Goal: Check status

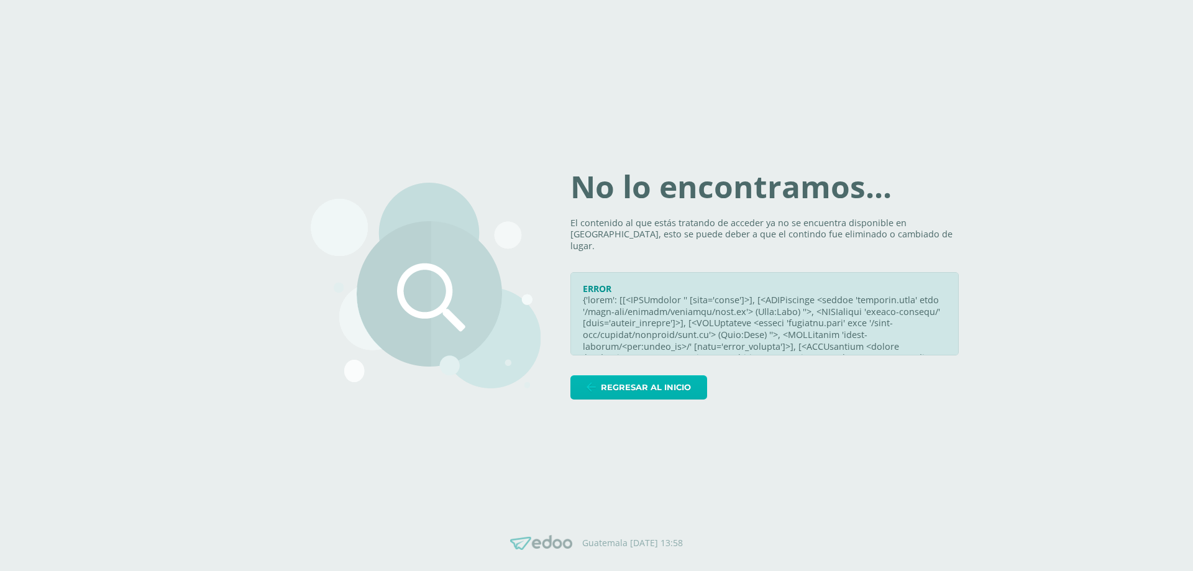
click at [679, 383] on span "Regresar al inicio" at bounding box center [646, 387] width 90 height 23
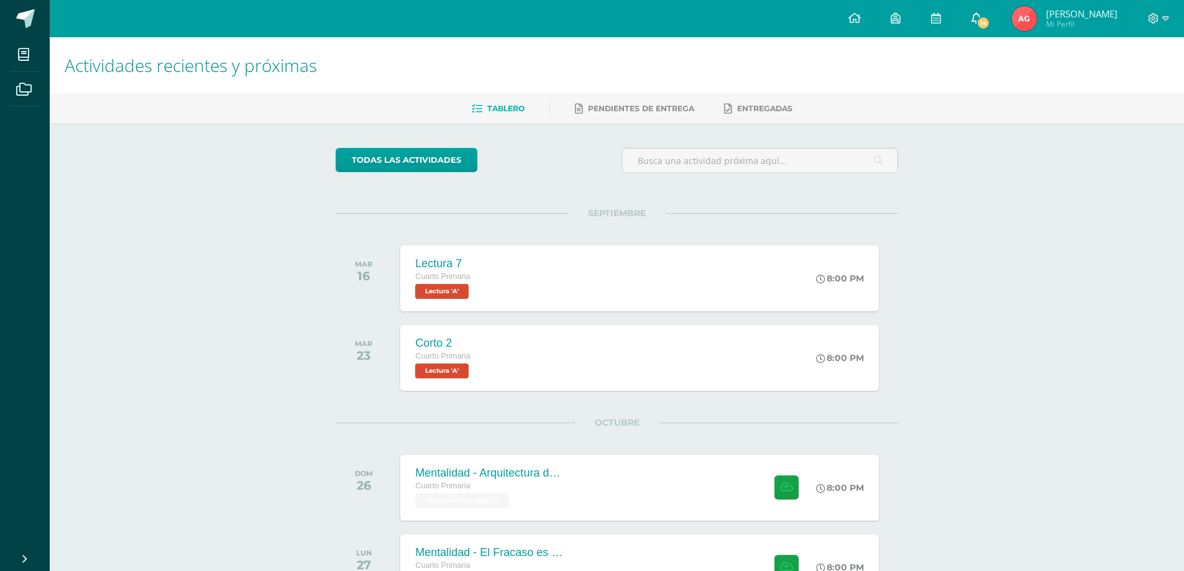
click at [981, 18] on icon at bounding box center [976, 17] width 10 height 11
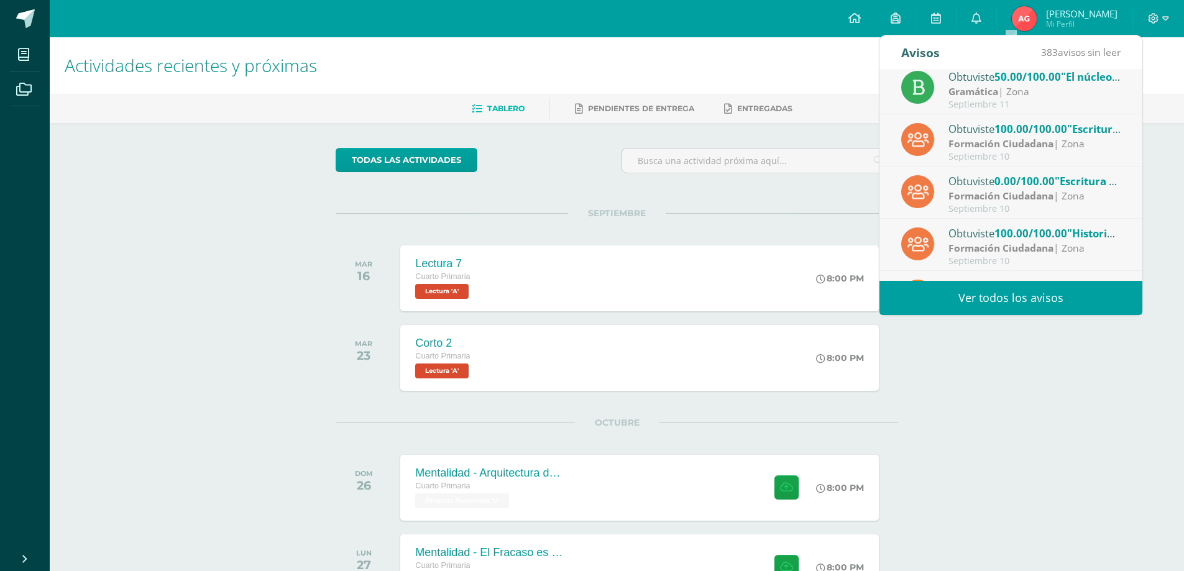
scroll to position [207, 0]
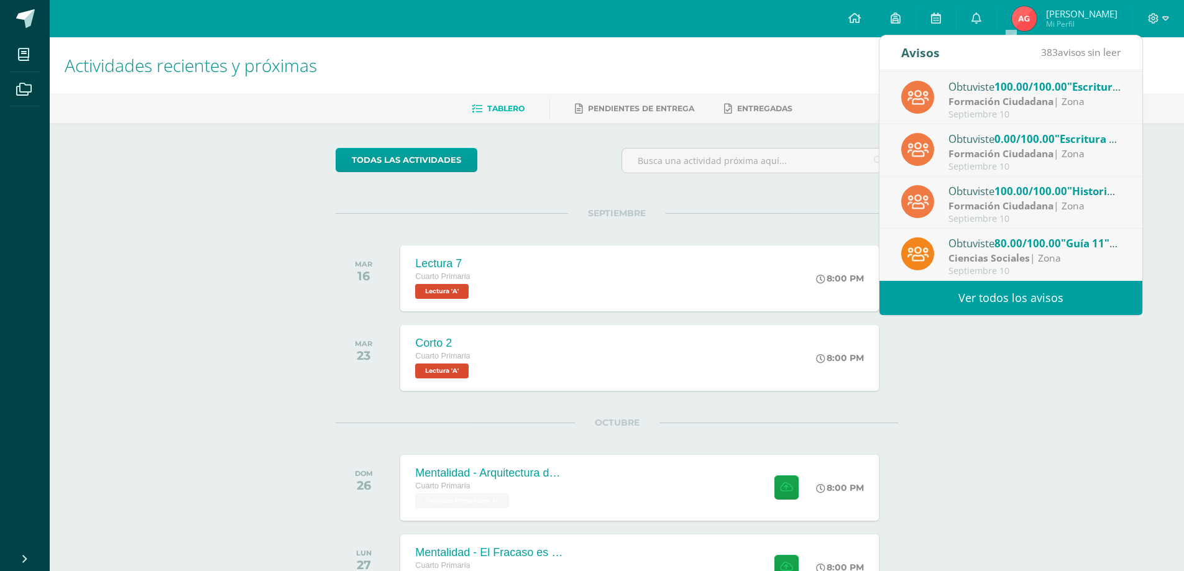
click at [1074, 149] on div "Obtuviste 0.00/100.00 "Escritura y lectura del himno nacional" en Formación Ciu…" at bounding box center [1010, 150] width 219 height 41
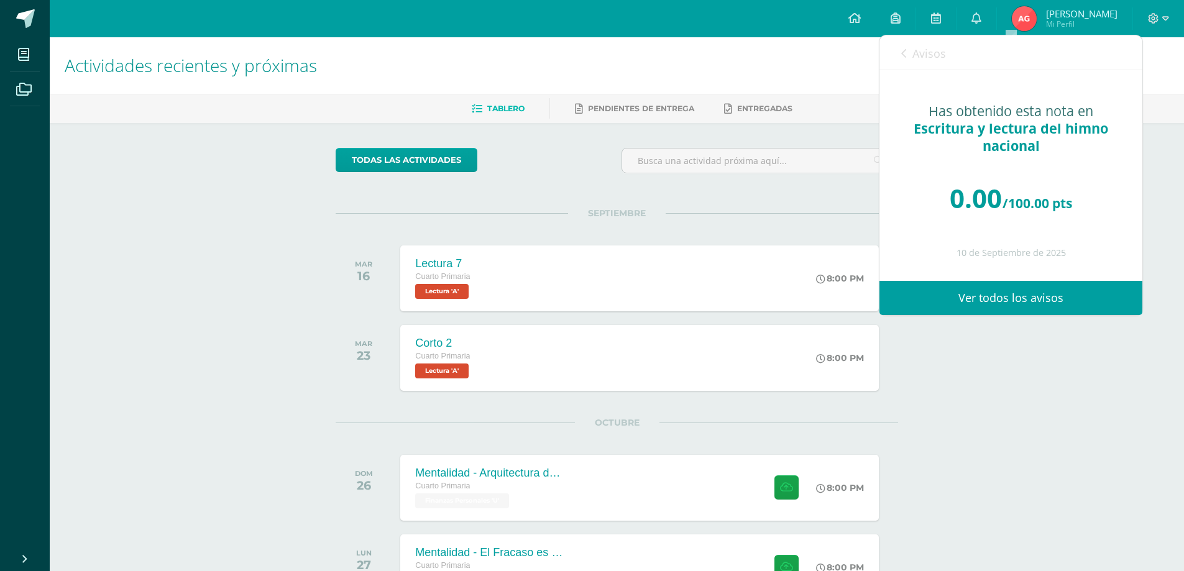
click at [902, 53] on icon at bounding box center [903, 53] width 5 height 10
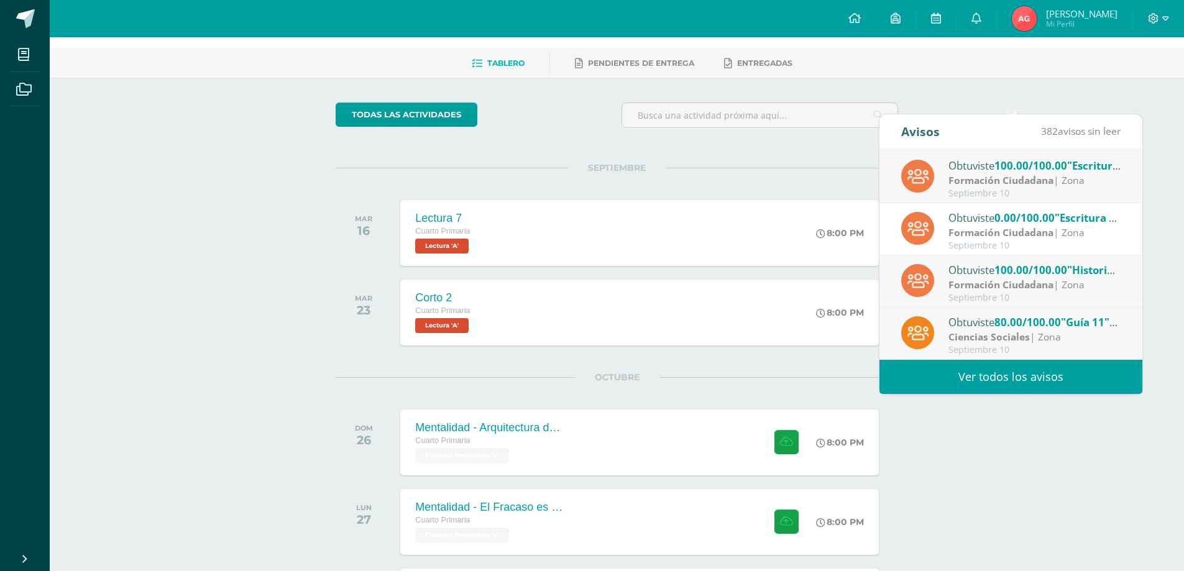
scroll to position [0, 0]
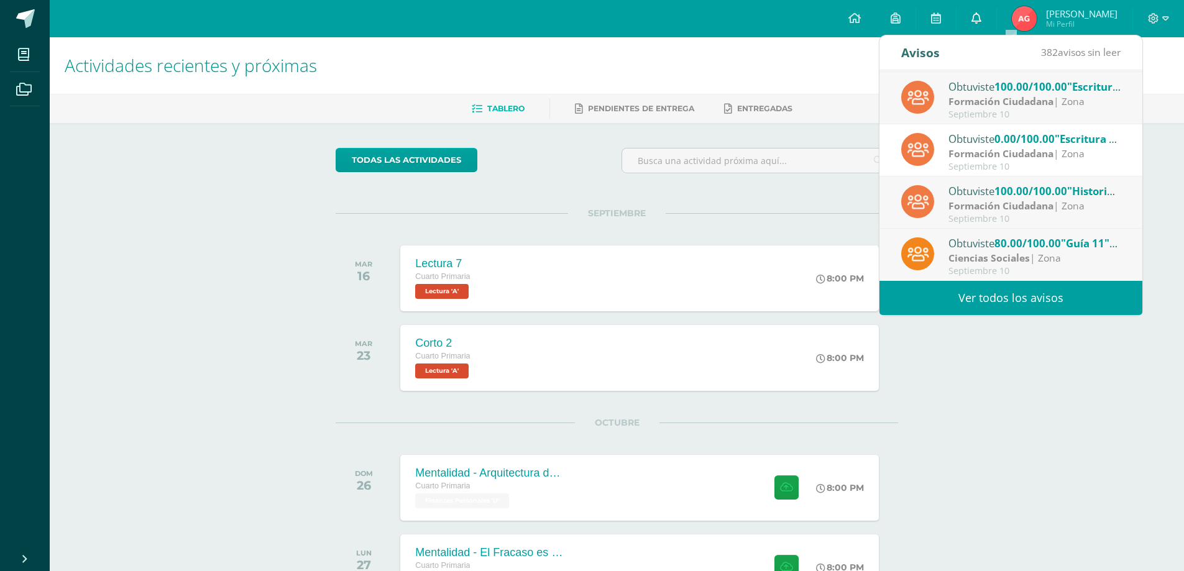
click at [996, 9] on link "0" at bounding box center [976, 18] width 40 height 37
click at [981, 19] on icon at bounding box center [976, 17] width 10 height 11
click at [1051, 450] on div "Actividades recientes y próximas Tablero Pendientes de entrega Entregadas todas…" at bounding box center [617, 513] width 1134 height 952
